Goal: Task Accomplishment & Management: Complete application form

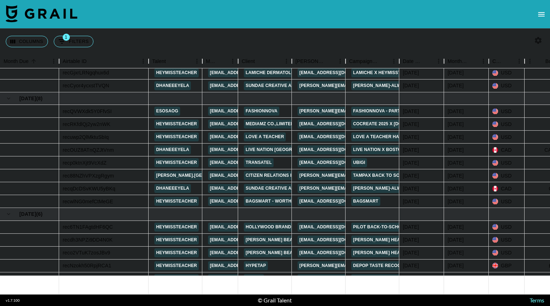
scroll to position [93, 0]
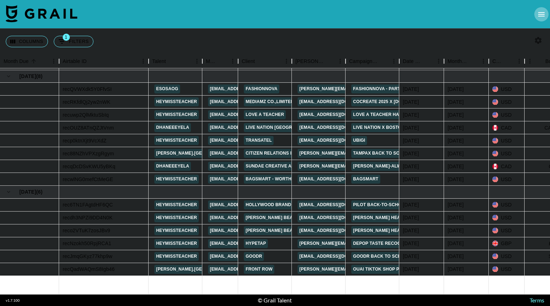
click at [540, 11] on icon "open drawer" at bounding box center [541, 14] width 9 height 9
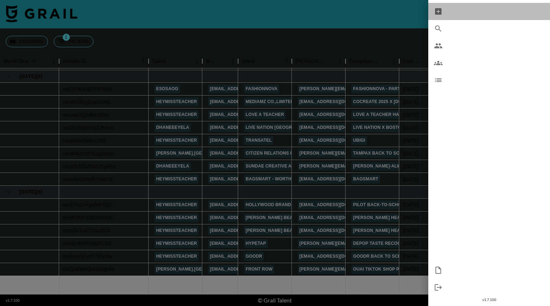
click at [471, 11] on span "New Booking" at bounding box center [496, 11] width 96 height 9
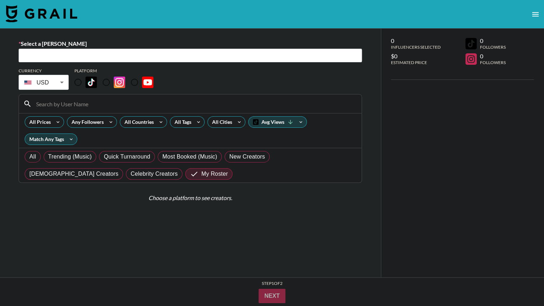
click at [160, 58] on input "text" at bounding box center [190, 56] width 335 height 8
click at [159, 57] on input "text" at bounding box center [190, 56] width 335 height 8
paste input "ana@ampandgo.com"
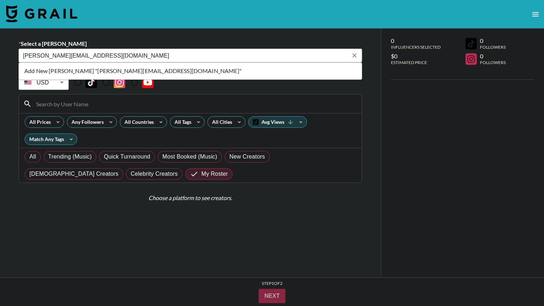
click at [133, 72] on li "Add New Booker "ana@ampandgo.com"" at bounding box center [191, 70] width 344 height 11
type input "Add New Booker "ana@ampandgo.com""
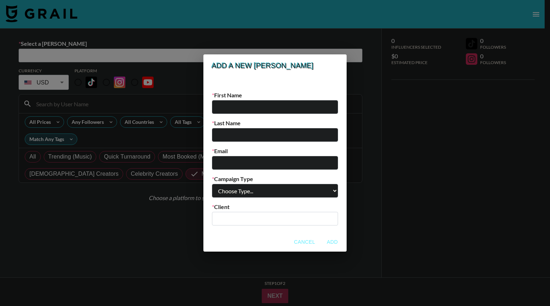
click at [242, 164] on input "email" at bounding box center [275, 163] width 126 height 14
paste input "ana@ampandgo.com"
type input "ana@ampandgo.com"
click at [243, 103] on input "text" at bounding box center [275, 107] width 126 height 14
type input "Ana"
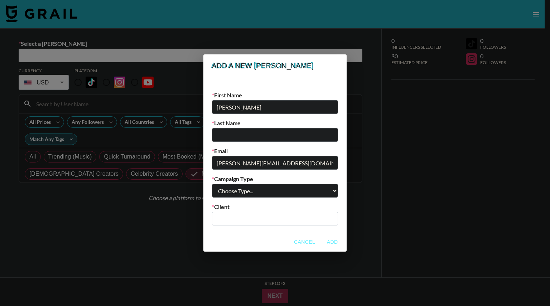
click at [237, 137] on input "text" at bounding box center [275, 135] width 126 height 14
paste input "Perez"
type input "Perez"
click at [318, 192] on select "Choose Type... Song Promos Brand Promos" at bounding box center [275, 191] width 126 height 14
select select "Brand"
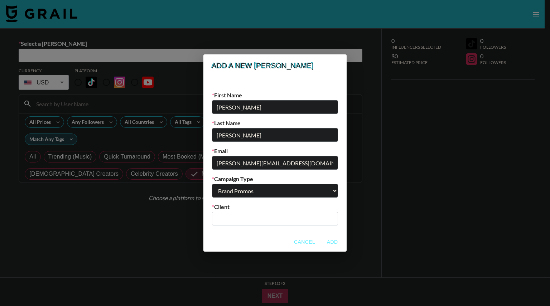
click at [226, 184] on select "Choose Type... Song Promos Brand Promos" at bounding box center [275, 191] width 126 height 14
click at [271, 219] on input "text" at bounding box center [274, 219] width 117 height 8
drag, startPoint x: 239, startPoint y: 216, endPoint x: 253, endPoint y: 216, distance: 13.6
click at [215, 219] on div "Add a new booker New Booker? Add their details below! First Name Ana Last Name …" at bounding box center [275, 153] width 550 height 306
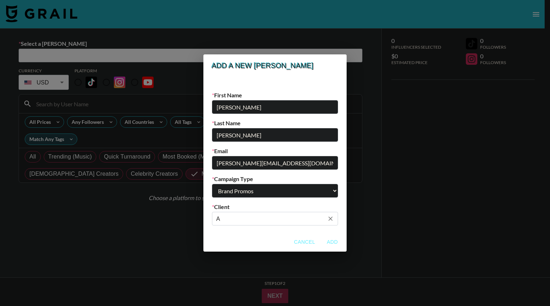
click at [253, 216] on input "A" at bounding box center [270, 219] width 108 height 8
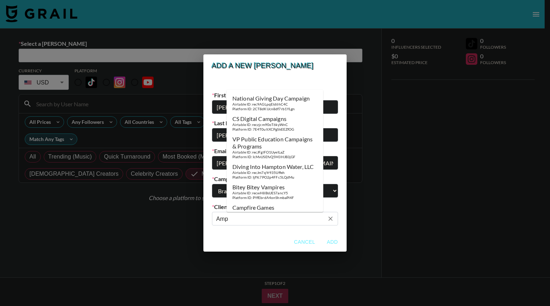
paste input "AMP&GO INC,"
type input "A"
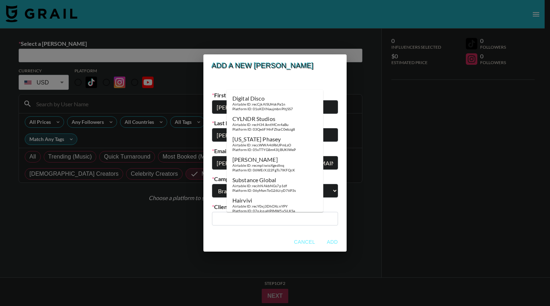
paste input "AMP&GO INC,"
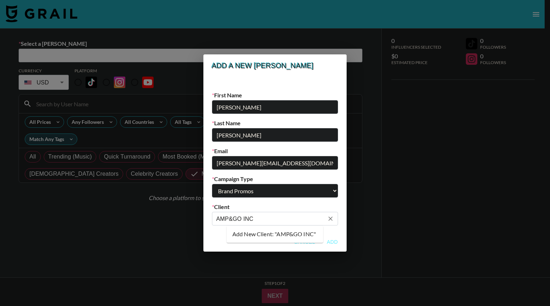
click at [286, 217] on input "AMP&GO INC" at bounding box center [270, 219] width 108 height 8
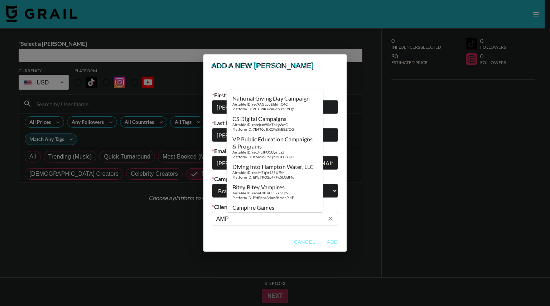
drag, startPoint x: 253, startPoint y: 218, endPoint x: 220, endPoint y: 221, distance: 32.4
click at [220, 221] on div "New Booker? Add their details below! First Name Ana Last Name Perez Email ana@a…" at bounding box center [274, 154] width 143 height 155
drag, startPoint x: 254, startPoint y: 222, endPoint x: 222, endPoint y: 220, distance: 31.9
click at [222, 220] on div "New Booker? Add their details below! First Name Ana Last Name Perez Email ana@a…" at bounding box center [274, 154] width 143 height 155
paste input "&GO INC,"
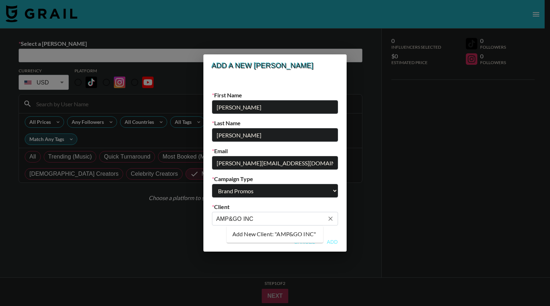
click at [273, 234] on li "Add New Client: "AMP&GO INC"" at bounding box center [275, 233] width 97 height 11
type input "AMP&GO INC"
click at [321, 242] on button "Add" at bounding box center [332, 241] width 23 height 13
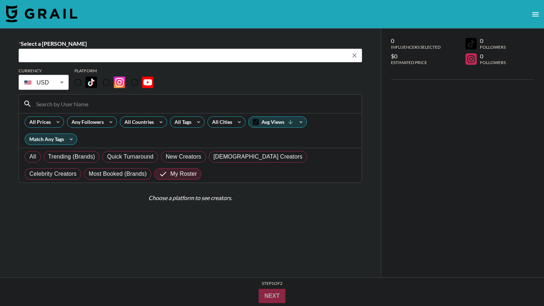
type input "ana@ampandgo.com: Ana Perez -- AMP&GO INC -- ouXBe7Kvw5XAAnkQiqCC5r0j2Pw2"
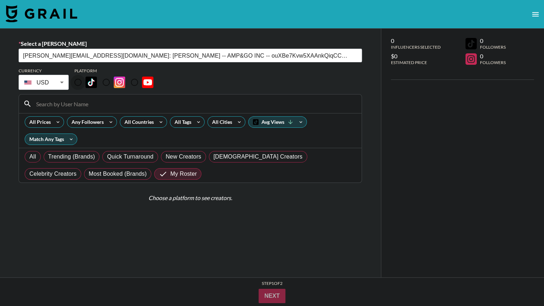
click at [78, 83] on input "radio" at bounding box center [77, 82] width 15 height 15
radio input "true"
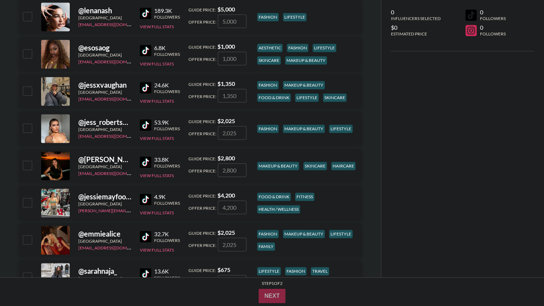
scroll to position [1082, 0]
click at [241, 166] on input "number" at bounding box center [232, 170] width 29 height 14
checkbox input "true"
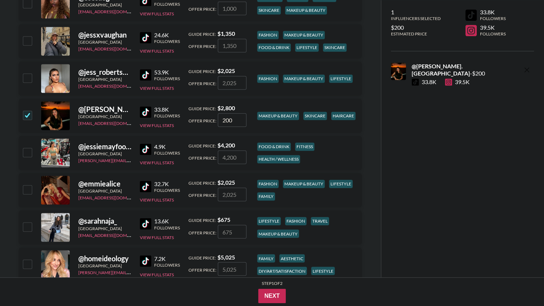
scroll to position [1139, 0]
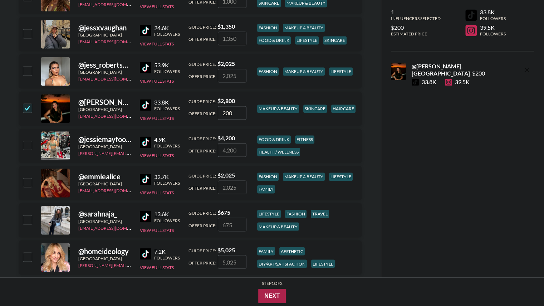
type input "200"
click at [274, 297] on button "Next" at bounding box center [272, 296] width 28 height 14
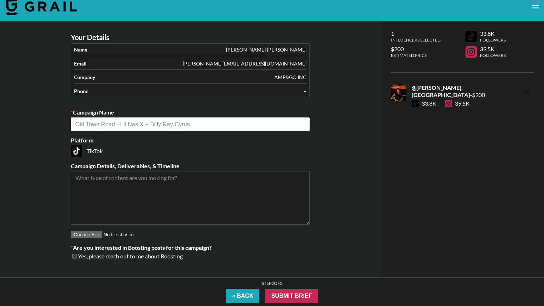
scroll to position [0, 0]
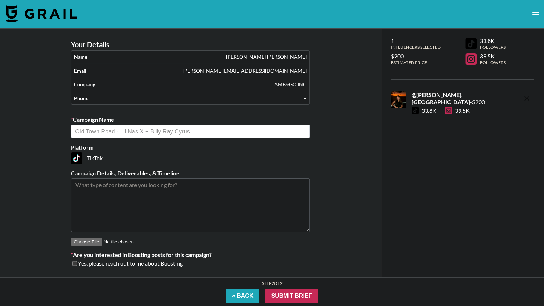
click at [91, 126] on div "​" at bounding box center [190, 132] width 239 height 14
paste input "BBI / Wet Brush"
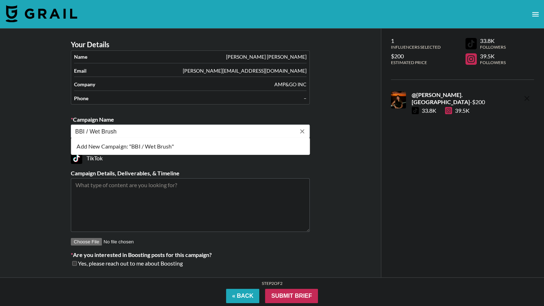
click at [105, 147] on li "Add New Campaign: "BBI / Wet Brush"" at bounding box center [190, 146] width 239 height 11
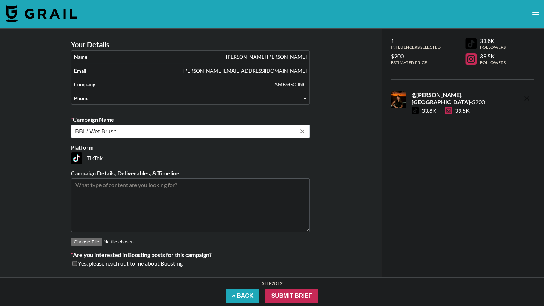
type input "BBI / Wet Brush"
click at [127, 186] on textarea at bounding box center [190, 205] width 239 height 54
paste textarea "1x TikTok to be posted on https://www.tiktok.com/@janelle.alexandria • To tag @…"
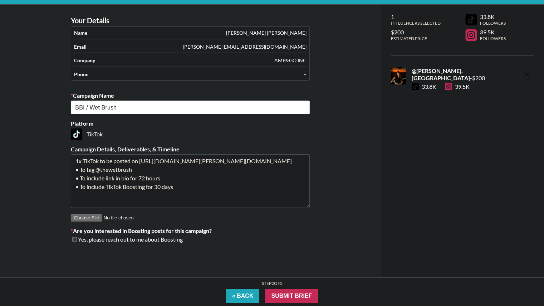
scroll to position [29, 0]
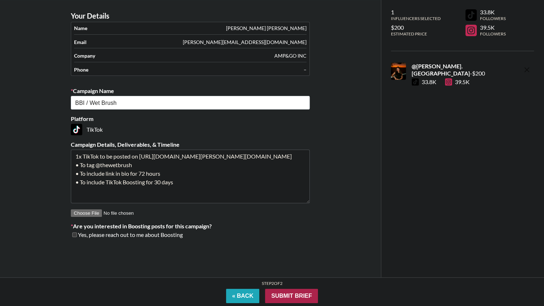
type textarea "1x TikTok to be posted on https://www.tiktok.com/@janelle.alexandria • To tag @…"
click at [293, 298] on input "Submit Brief" at bounding box center [291, 296] width 53 height 14
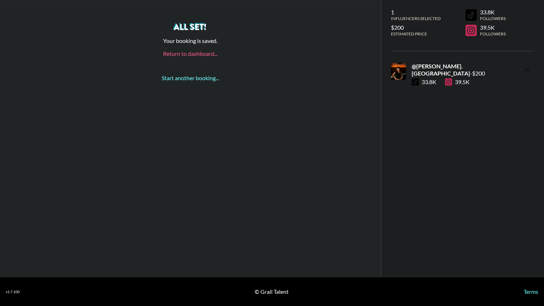
click at [195, 55] on link "Return to dashboard..." at bounding box center [190, 53] width 54 height 7
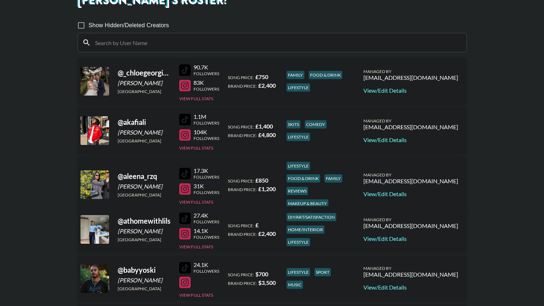
scroll to position [51, 0]
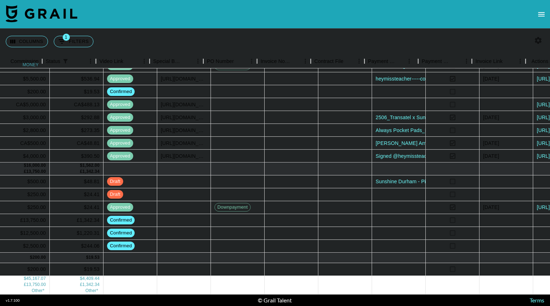
scroll to position [116, 599]
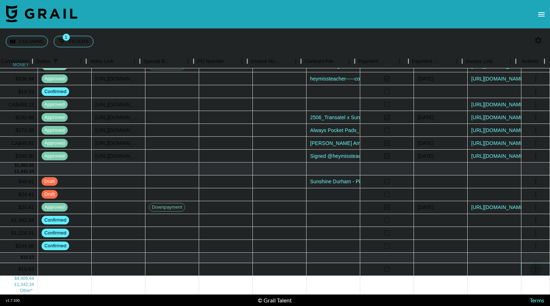
click at [531, 265] on icon "select merge strategy" at bounding box center [535, 269] width 9 height 9
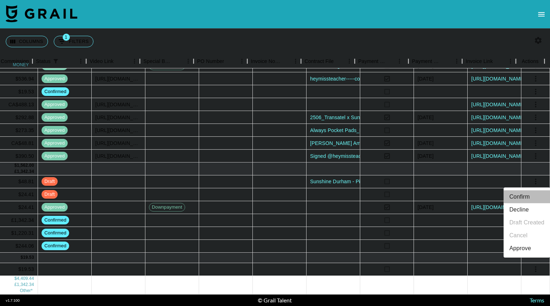
click at [521, 195] on li "Confirm" at bounding box center [526, 196] width 47 height 13
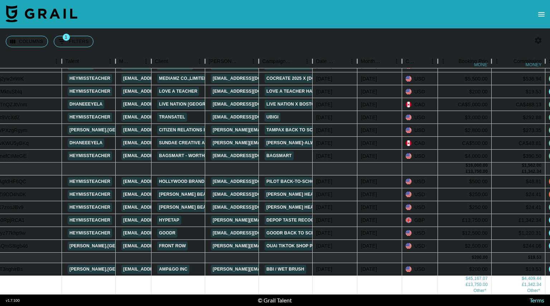
scroll to position [116, 85]
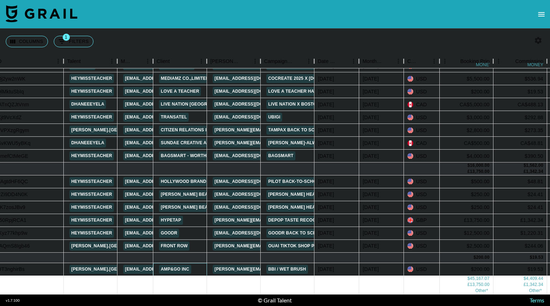
click at [178, 265] on link "AMP&GO INC" at bounding box center [175, 269] width 32 height 9
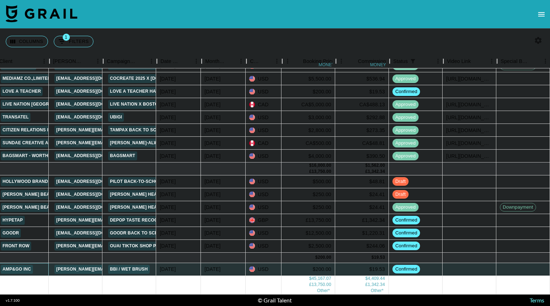
scroll to position [116, 242]
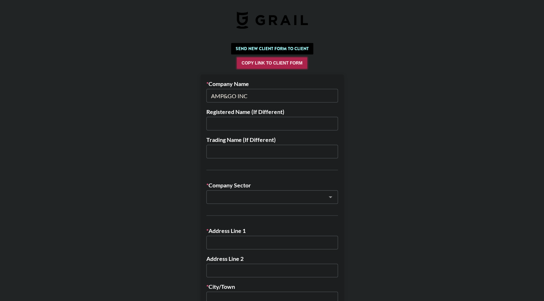
click at [278, 65] on button "Copy Link to Client Form" at bounding box center [272, 62] width 70 height 11
